Goal: Task Accomplishment & Management: Manage account settings

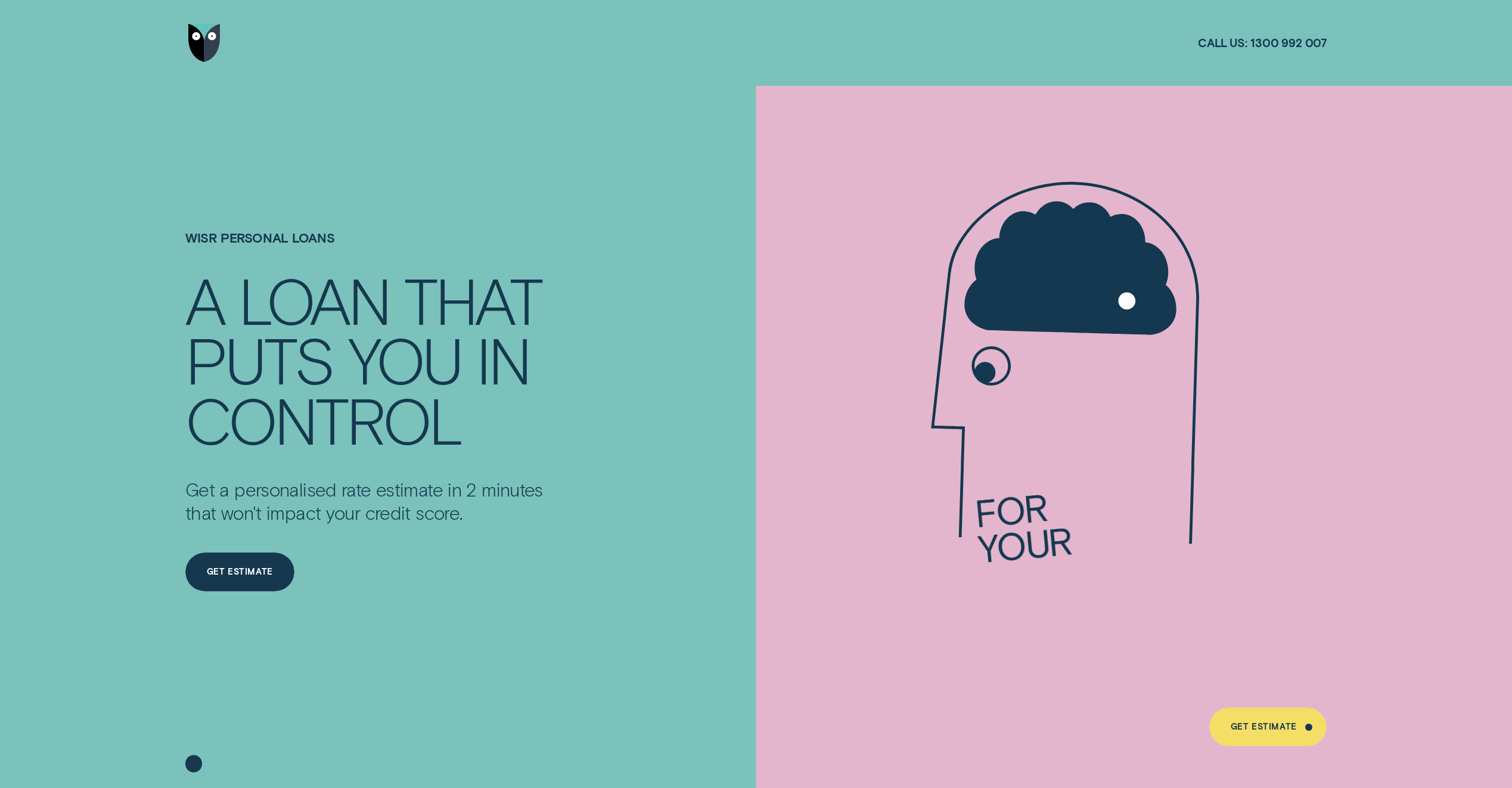
click at [205, 42] on img "Go to home page" at bounding box center [205, 43] width 32 height 39
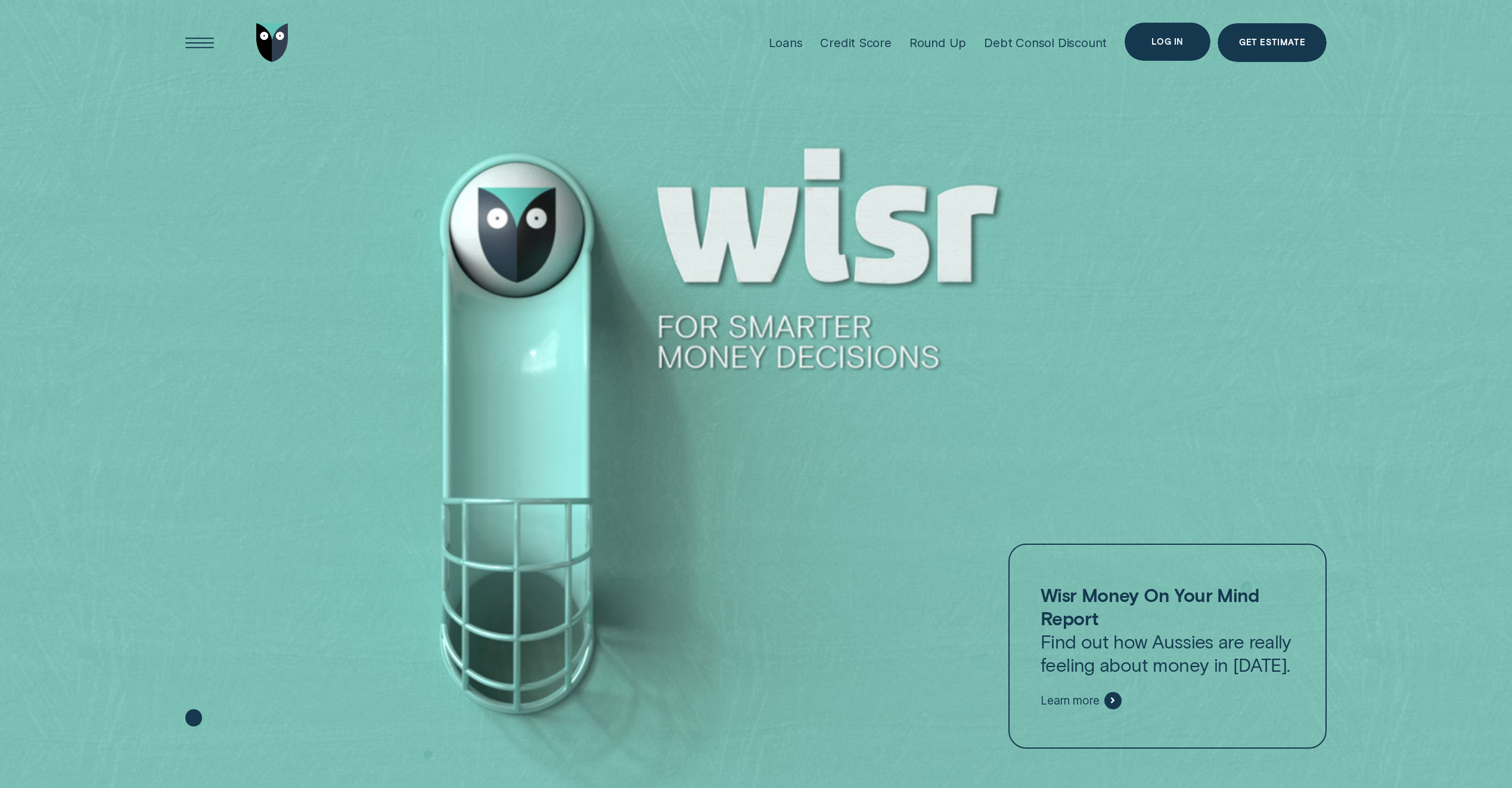
click at [1158, 44] on div "Log in" at bounding box center [1167, 42] width 32 height 8
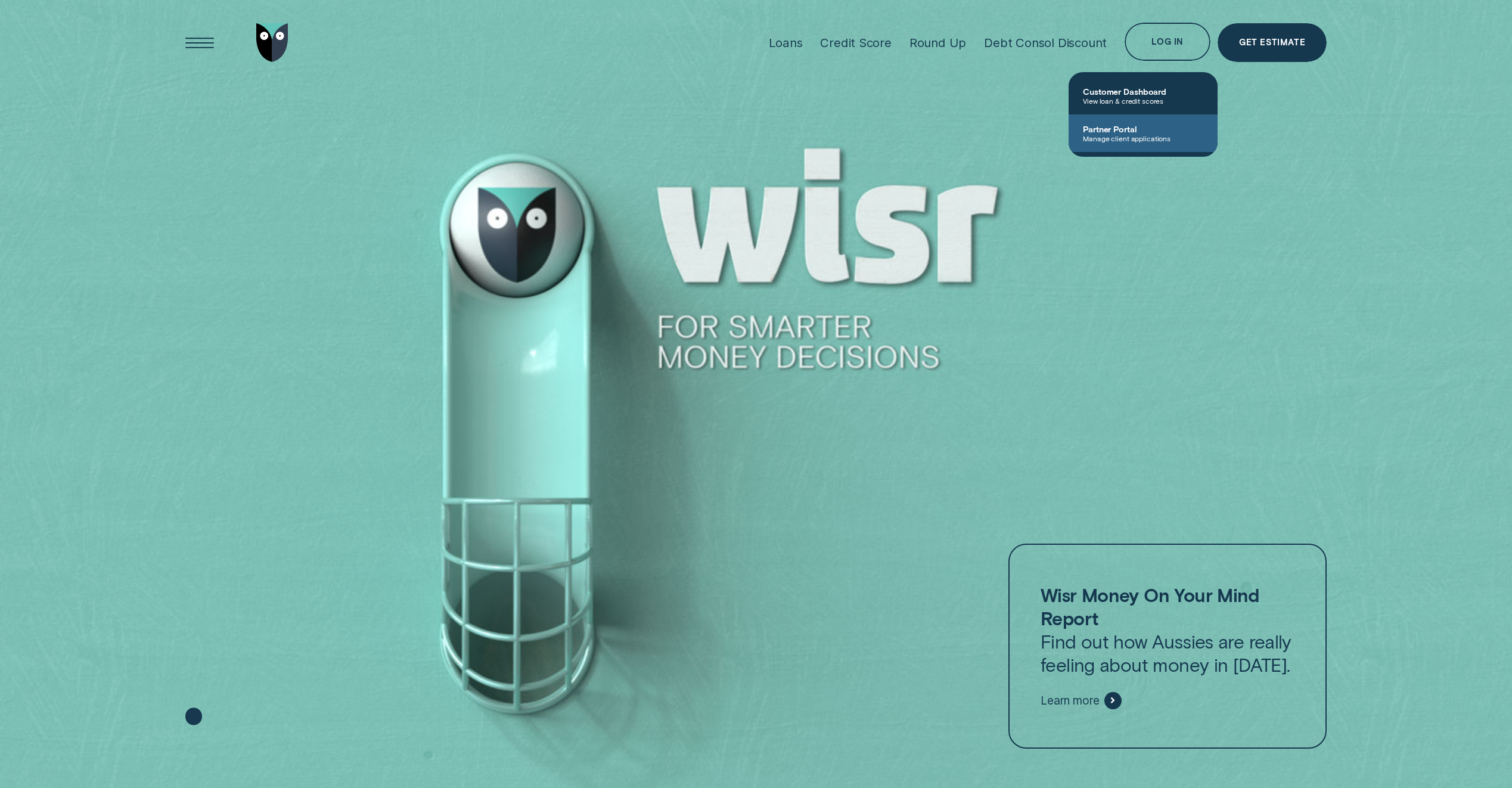
click at [1153, 136] on span "Manage client applications" at bounding box center [1143, 138] width 120 height 8
